Goal: Transaction & Acquisition: Book appointment/travel/reservation

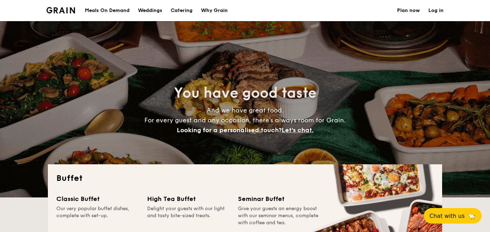
select select
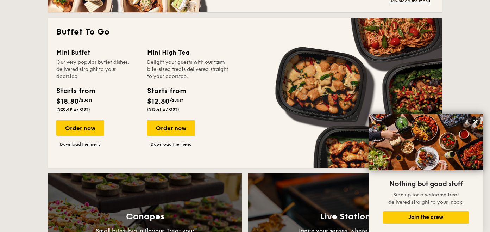
scroll to position [456, 0]
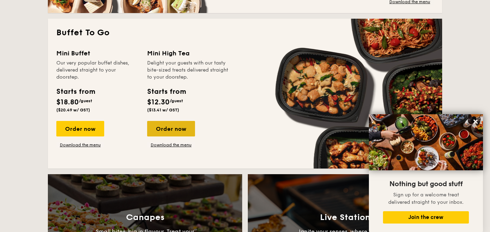
click at [168, 131] on div "Order now" at bounding box center [171, 129] width 48 height 16
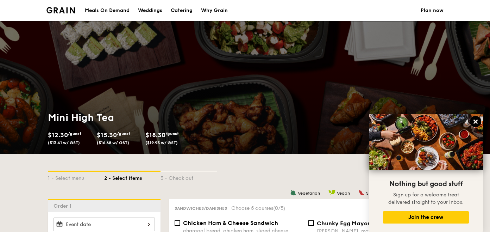
click at [476, 124] on icon at bounding box center [476, 121] width 6 height 6
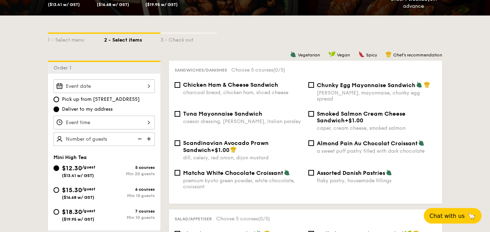
scroll to position [139, 0]
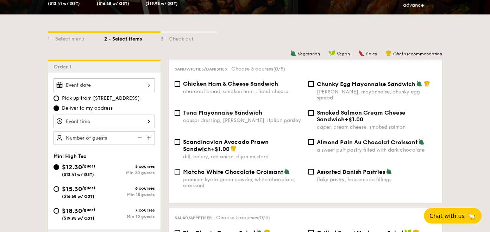
click at [147, 83] on div at bounding box center [104, 85] width 101 height 14
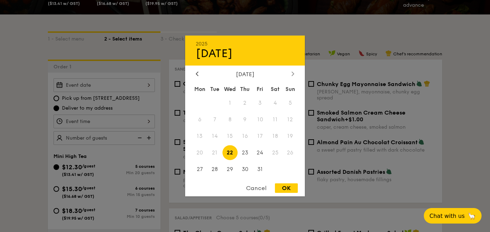
click at [295, 76] on div at bounding box center [293, 74] width 6 height 7
click at [249, 154] on span "20" at bounding box center [245, 152] width 15 height 15
click at [284, 191] on div "OK" at bounding box center [286, 188] width 23 height 10
type input "[DATE]"
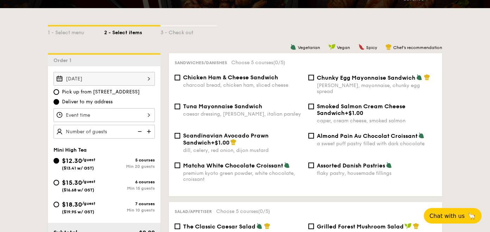
scroll to position [146, 0]
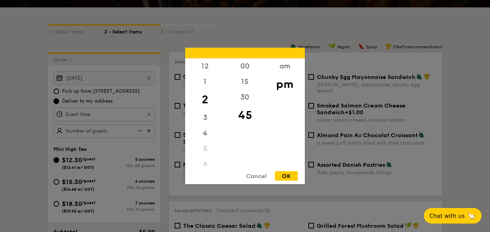
click at [104, 110] on div "12 1 2 3 4 5 6 7 8 9 10 11 00 15 30 45 am pm Cancel OK" at bounding box center [104, 114] width 101 height 14
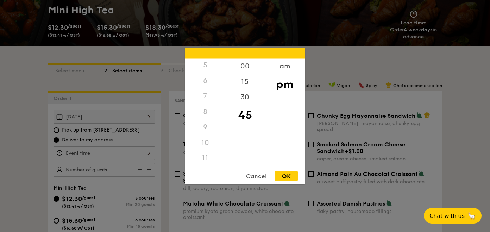
scroll to position [84, 0]
click at [205, 143] on div "10" at bounding box center [205, 143] width 40 height 16
click at [202, 144] on div "10" at bounding box center [205, 143] width 40 height 16
click at [205, 138] on div "10" at bounding box center [205, 143] width 40 height 16
click at [285, 64] on div "am" at bounding box center [285, 68] width 40 height 20
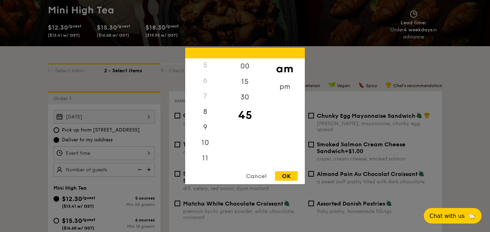
scroll to position [79, 0]
click at [205, 145] on div "10" at bounding box center [205, 145] width 40 height 20
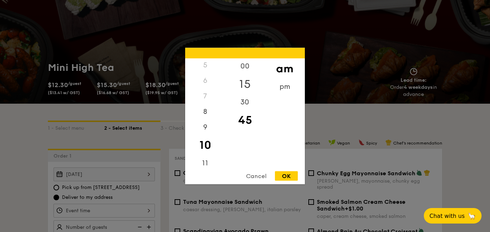
scroll to position [47, 0]
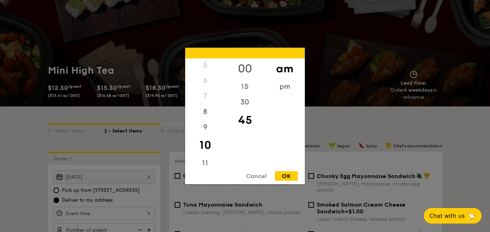
click at [247, 63] on div "00" at bounding box center [245, 68] width 40 height 20
click at [290, 171] on div "OK" at bounding box center [286, 176] width 23 height 10
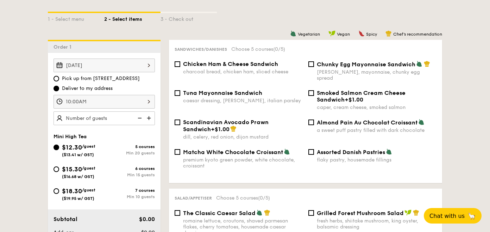
scroll to position [161, 0]
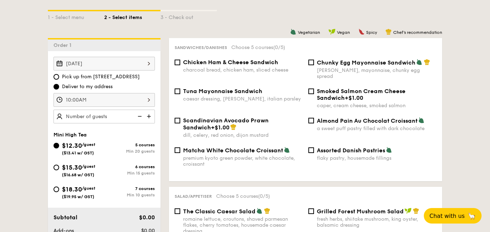
click at [99, 98] on div "10:00AM 12 1 2 3 4 5 6 7 8 9 10 11 00 15 30 45 am pm Cancel OK" at bounding box center [104, 100] width 101 height 14
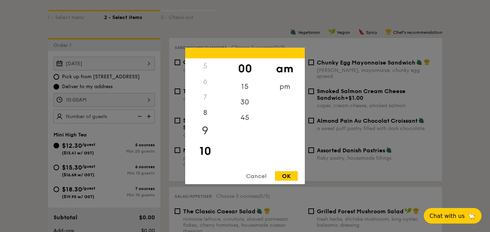
click at [208, 126] on div "9" at bounding box center [205, 131] width 40 height 20
click at [247, 103] on div "30" at bounding box center [245, 104] width 40 height 20
click at [284, 177] on div "OK" at bounding box center [286, 176] width 23 height 10
type input "9:30AM"
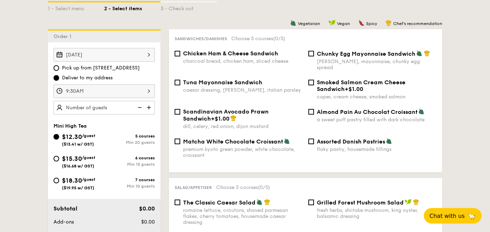
scroll to position [170, 0]
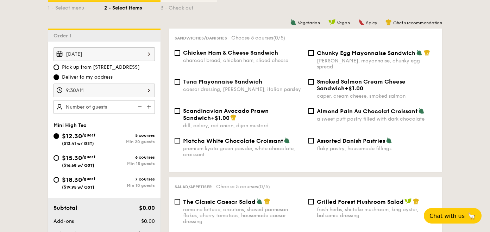
click at [181, 54] on div "Chicken Ham & Cheese Sandwich charcoal bread, chicken ham, sliced cheese" at bounding box center [239, 56] width 134 height 14
click at [177, 54] on input "Chicken Ham & Cheese Sandwich charcoal bread, chicken ham, sliced cheese" at bounding box center [178, 53] width 6 height 6
checkbox input "true"
click at [179, 79] on input "Tuna Mayonnaise Sandwich caesar dressing, [GEOGRAPHIC_DATA], italian parsley" at bounding box center [178, 82] width 6 height 6
checkbox input "true"
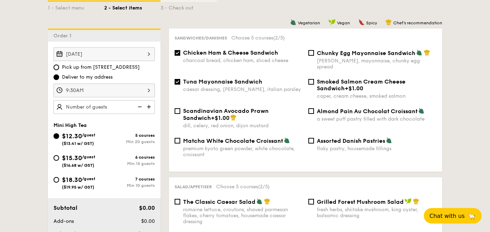
click at [310, 115] on label "Almond Pain Au Chocolat Croissant a sweet puff pastry filled with dark chocolate" at bounding box center [373, 118] width 128 height 7
click at [310, 112] on input "Almond Pain Au Chocolat Croissant a sweet puff pastry filled with dark chocolate" at bounding box center [312, 111] width 6 height 6
checkbox input "true"
click at [183, 137] on span "Matcha White Chocolate Croissant" at bounding box center [233, 140] width 100 height 7
click at [180, 138] on input "Matcha White Chocolate Croissant premium kyoto green powder, white chocolate, c…" at bounding box center [178, 141] width 6 height 6
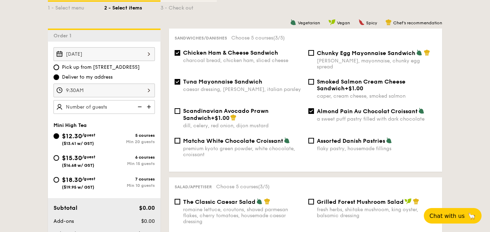
checkbox input "true"
click at [313, 138] on input "Assorted Danish Pastries flaky pastry, housemade fillings" at bounding box center [312, 141] width 6 height 6
checkbox input "true"
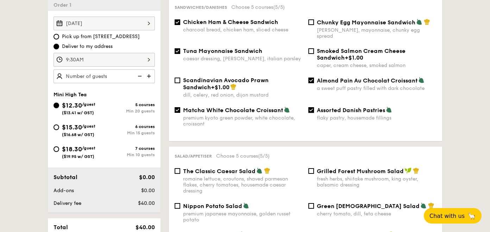
scroll to position [202, 0]
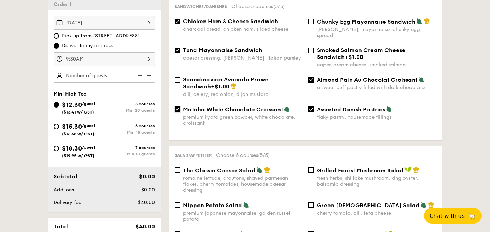
click at [178, 106] on input "Matcha White Chocolate Croissant premium kyoto green powder, white chocolate, c…" at bounding box center [178, 109] width 6 height 6
checkbox input "false"
click at [312, 106] on input "Assorted Danish Pastries flaky pastry, housemade fillings" at bounding box center [312, 109] width 6 height 6
checkbox input "false"
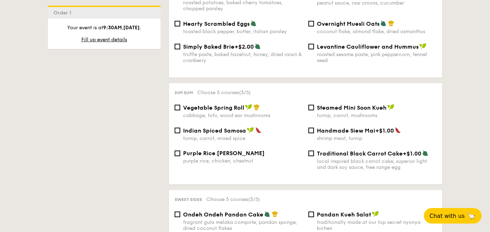
scroll to position [562, 0]
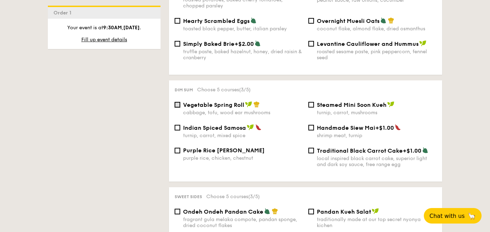
click at [178, 102] on input "Vegetable Spring Roll cabbage, tofu, wood ear mushrooms" at bounding box center [178, 105] width 6 height 6
checkbox input "true"
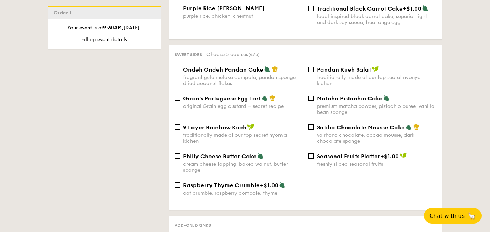
scroll to position [705, 0]
click at [312, 100] on div "Matcha Pistachio Cake premium matcha powder, pistachio puree, vanilla bean spon…" at bounding box center [373, 104] width 134 height 20
click at [178, 124] on input "9 Layer Rainbow Kueh traditionally made at our top secret nyonya kichen" at bounding box center [178, 127] width 6 height 6
checkbox input "true"
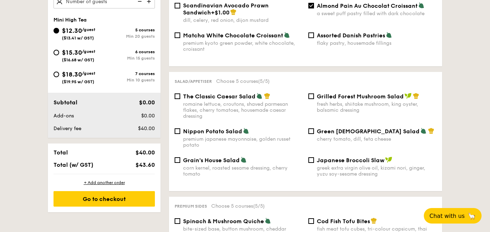
scroll to position [257, 0]
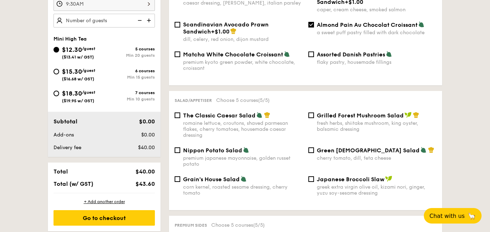
click at [146, 19] on img at bounding box center [149, 20] width 11 height 13
click at [147, 19] on img at bounding box center [149, 20] width 11 height 13
click at [135, 21] on img at bounding box center [139, 20] width 11 height 13
type input "20 guests"
click at [135, 21] on img at bounding box center [139, 20] width 11 height 13
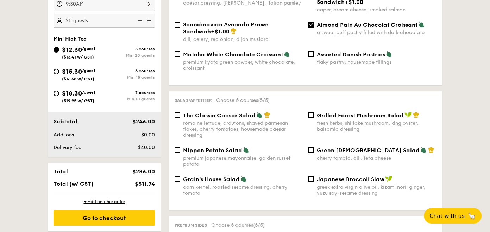
click at [140, 21] on img at bounding box center [139, 20] width 11 height 13
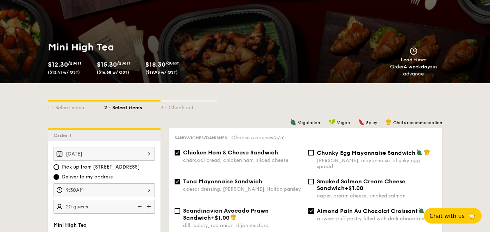
scroll to position [0, 0]
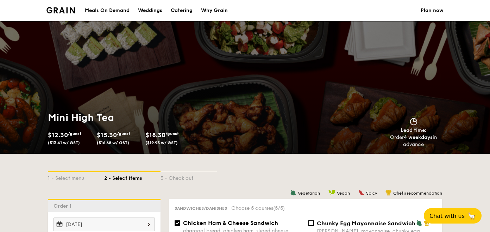
click at [181, 11] on div "Catering" at bounding box center [182, 10] width 22 height 21
select select
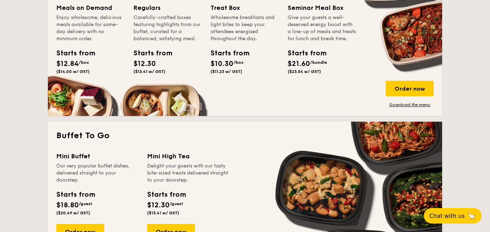
scroll to position [337, 0]
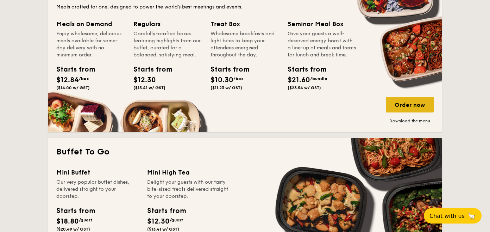
click at [410, 105] on div "Order now" at bounding box center [410, 105] width 48 height 16
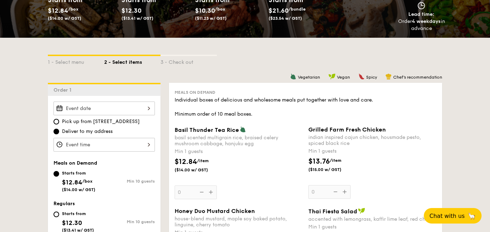
scroll to position [120, 0]
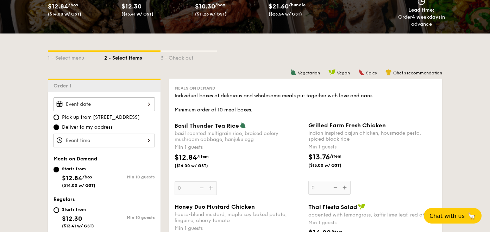
click at [146, 102] on div at bounding box center [104, 104] width 101 height 14
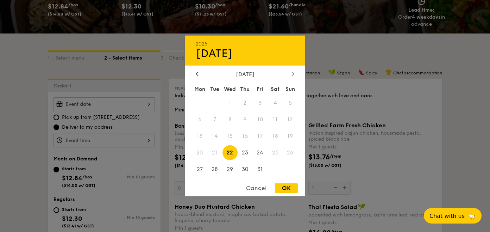
click at [294, 73] on icon at bounding box center [293, 74] width 2 height 4
click at [246, 152] on span "20" at bounding box center [245, 152] width 15 height 15
click at [284, 189] on div "OK" at bounding box center [286, 188] width 23 height 10
type input "[DATE]"
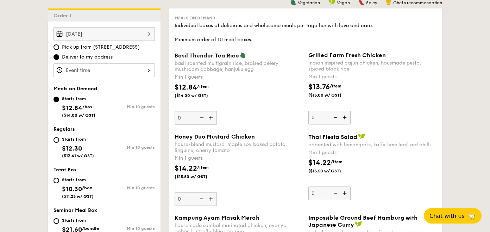
scroll to position [191, 0]
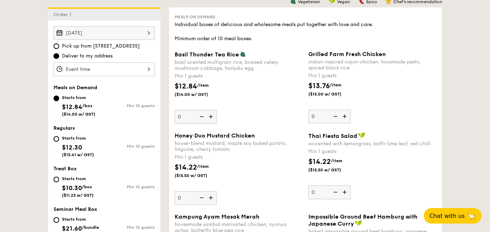
click at [147, 67] on div at bounding box center [104, 69] width 101 height 14
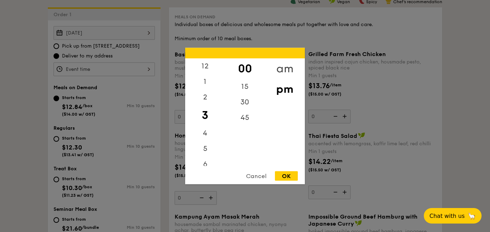
click at [283, 69] on div "am" at bounding box center [285, 68] width 40 height 20
click at [209, 147] on div "10" at bounding box center [205, 145] width 40 height 20
click at [285, 174] on div "OK" at bounding box center [286, 176] width 23 height 10
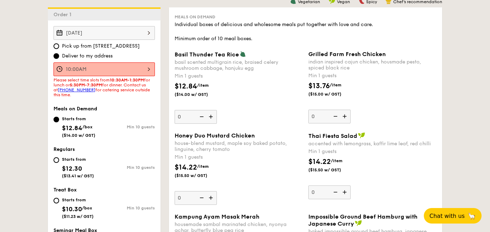
click at [126, 68] on div "10:00AM" at bounding box center [104, 69] width 101 height 14
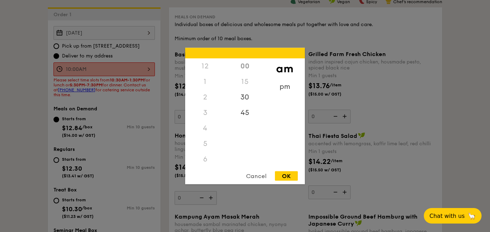
scroll to position [78, 0]
click at [247, 96] on div "30" at bounding box center [245, 99] width 40 height 20
click at [289, 178] on div "OK" at bounding box center [286, 176] width 23 height 10
type input "10:30AM"
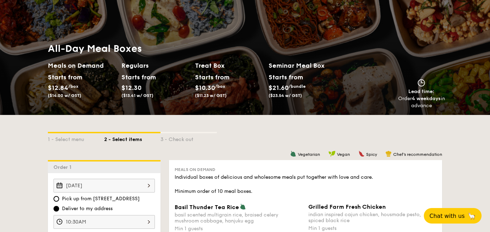
scroll to position [0, 0]
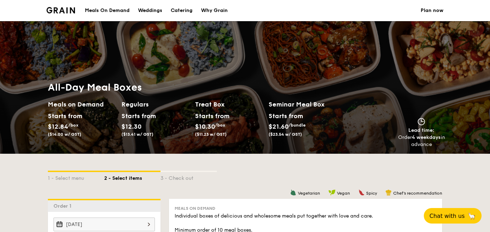
click at [124, 53] on div "All-Day Meal Boxes Meals on Demand Starts from $12.84 /box ($14.00 w/ GST) Regu…" at bounding box center [245, 87] width 490 height 132
click at [186, 11] on div "Catering" at bounding box center [182, 10] width 22 height 21
select select
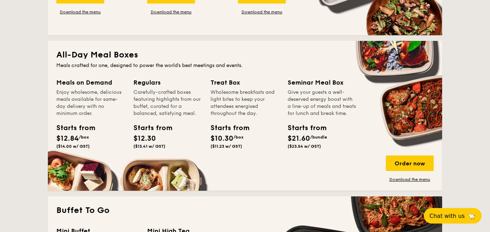
scroll to position [285, 0]
